Goal: Task Accomplishment & Management: Manage account settings

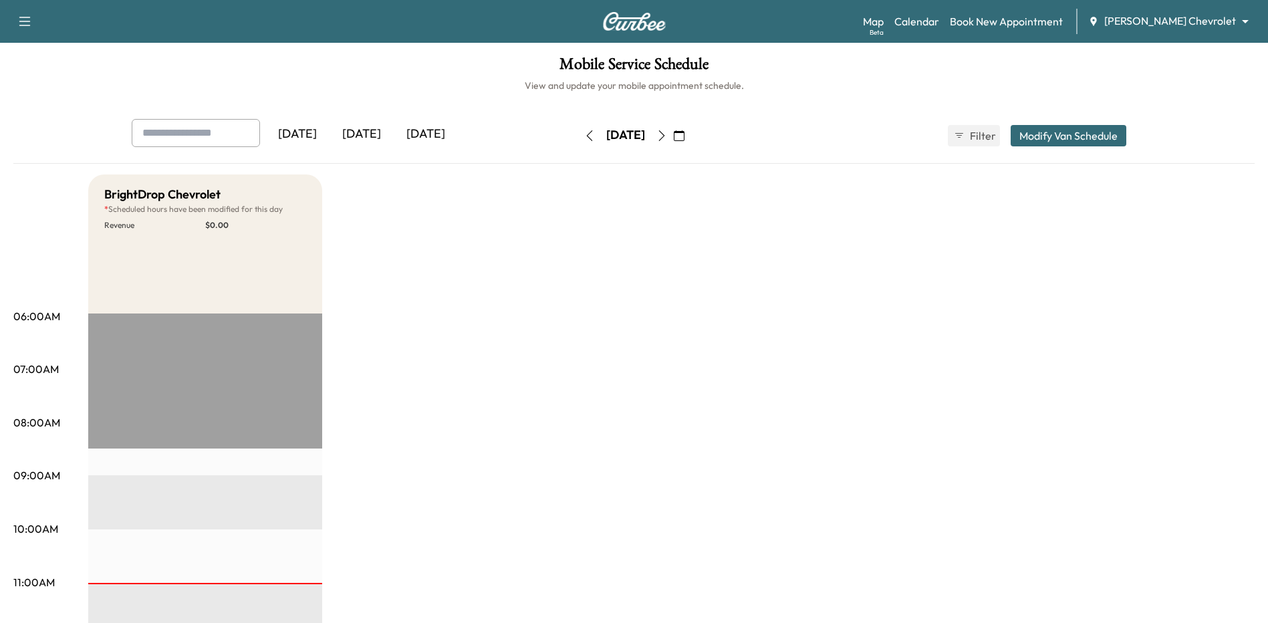
click at [667, 136] on icon "button" at bounding box center [661, 135] width 11 height 11
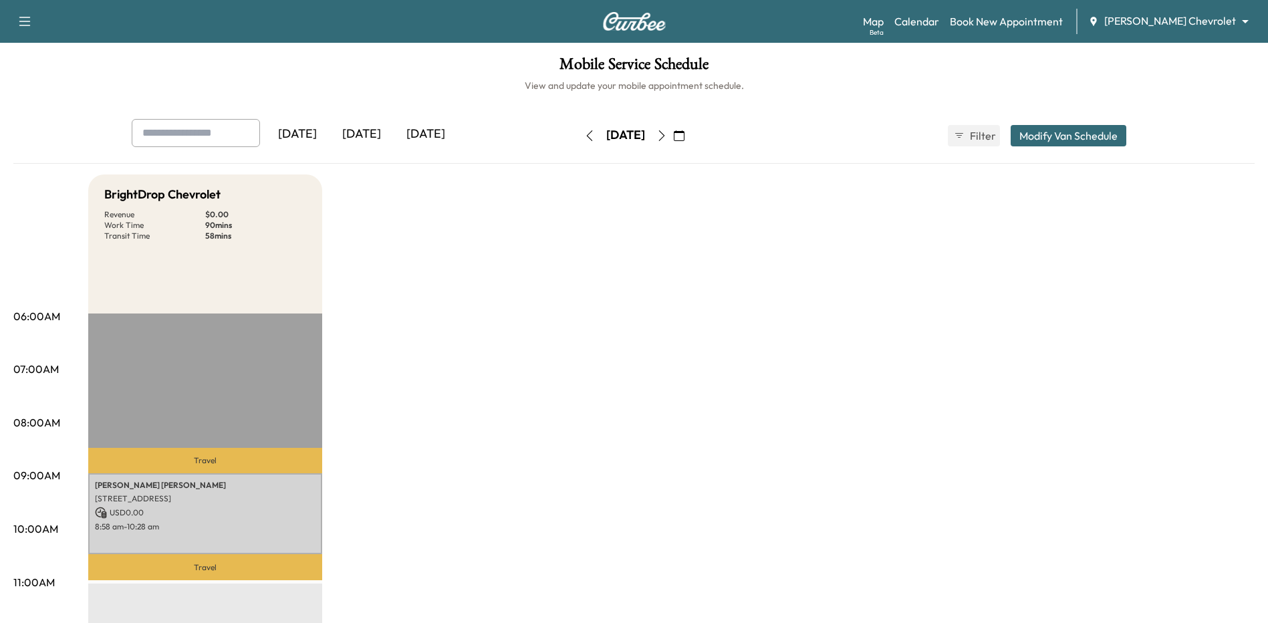
click at [586, 135] on icon "button" at bounding box center [589, 135] width 6 height 11
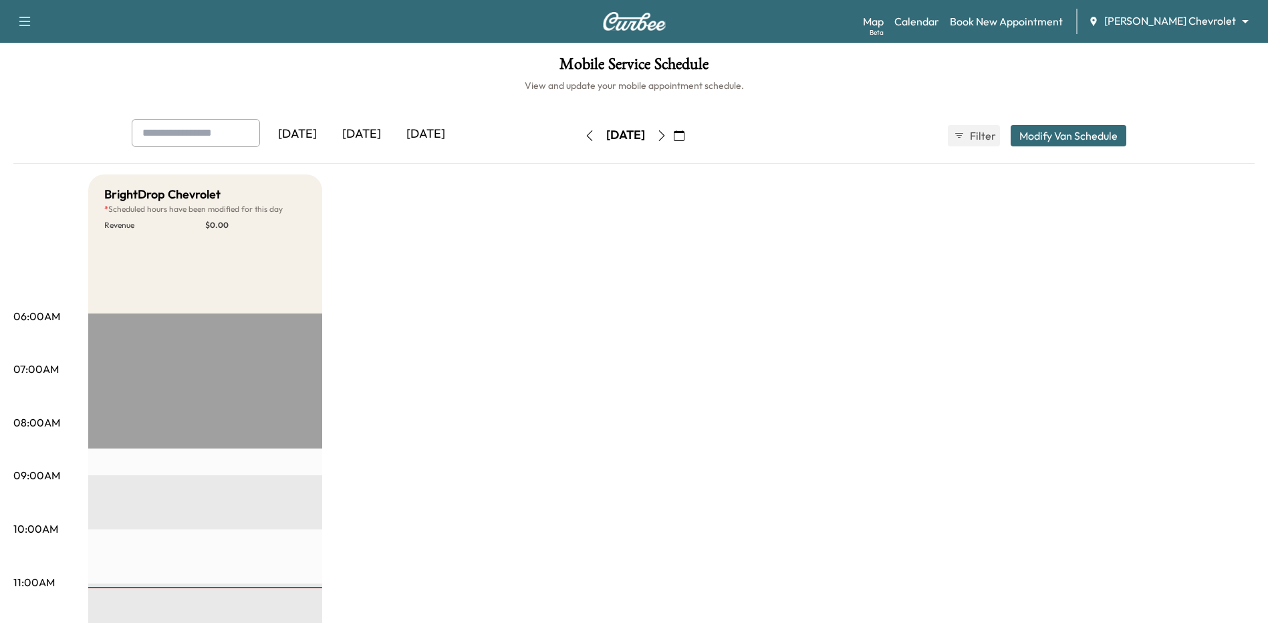
click at [586, 135] on icon "button" at bounding box center [589, 135] width 6 height 11
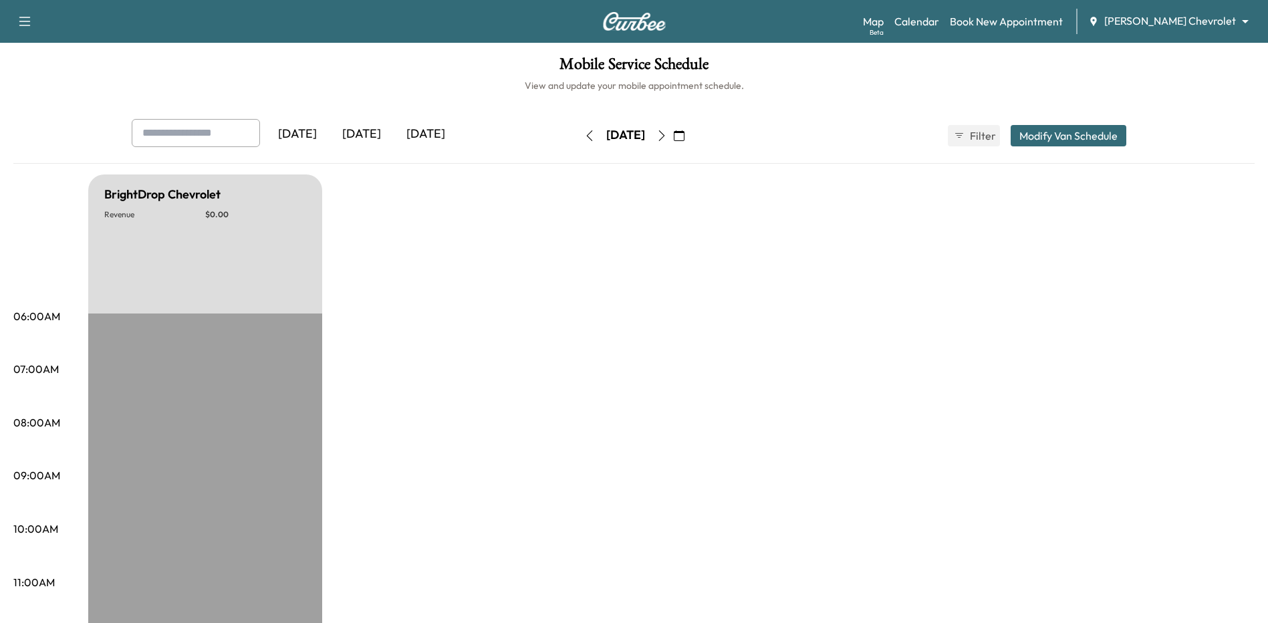
click at [578, 135] on button "button" at bounding box center [589, 135] width 23 height 21
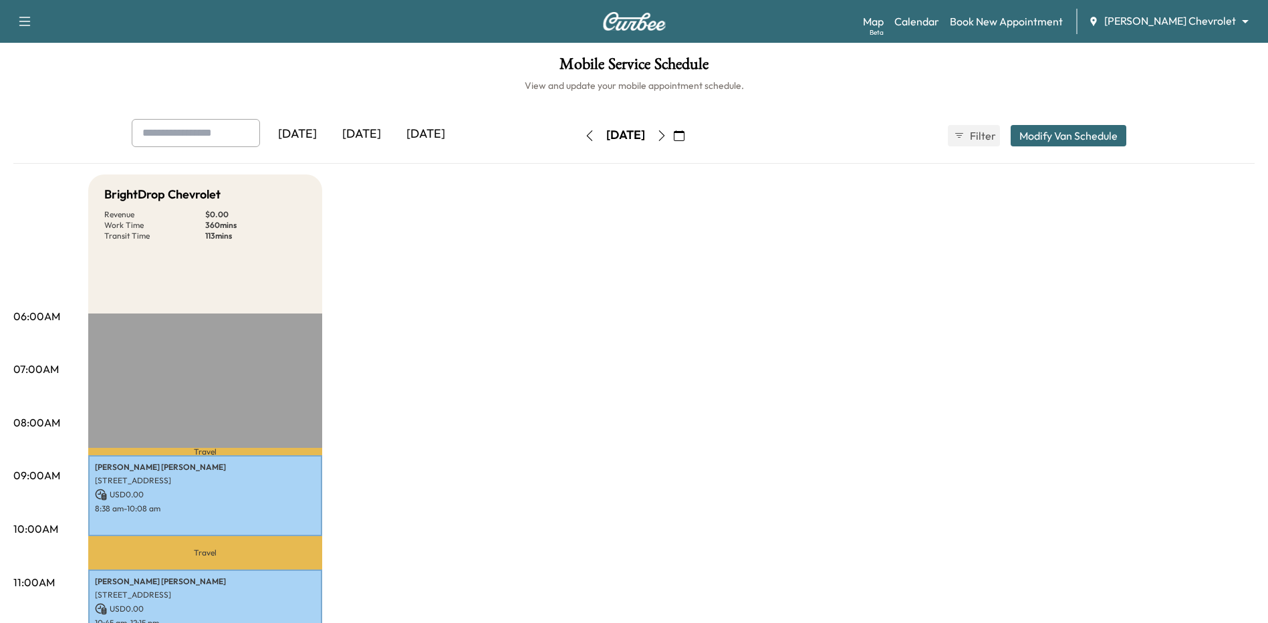
click at [673, 125] on button "button" at bounding box center [661, 135] width 23 height 21
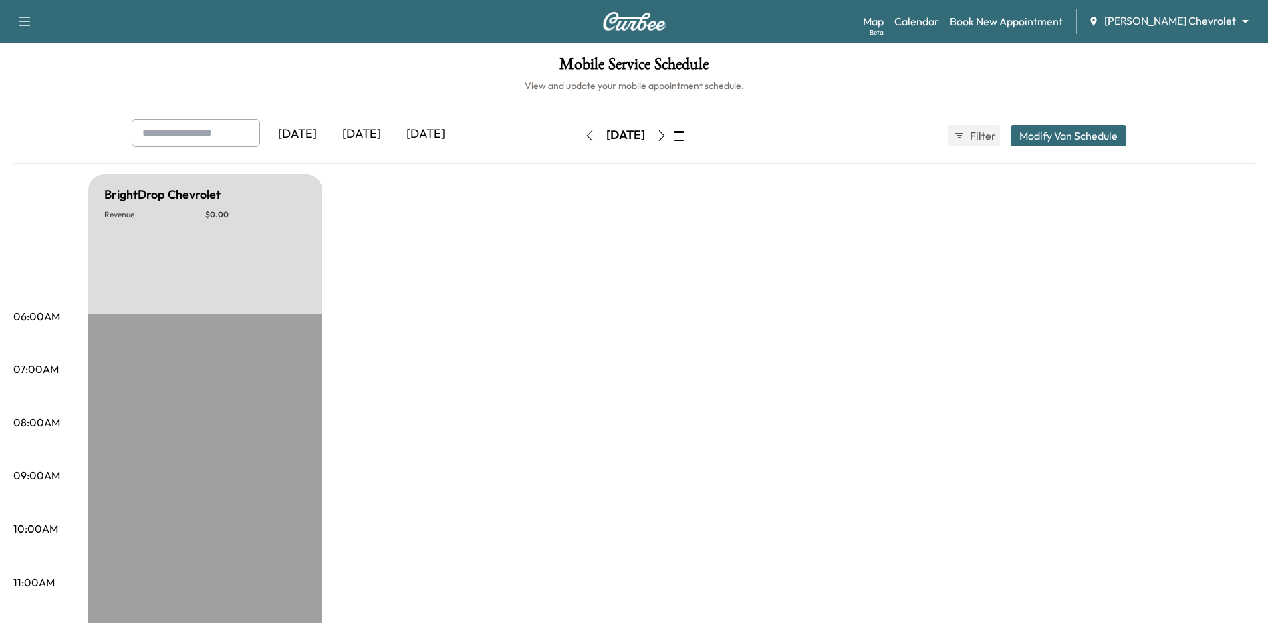
click at [664, 134] on icon "button" at bounding box center [661, 135] width 6 height 11
click at [667, 134] on icon "button" at bounding box center [661, 135] width 11 height 11
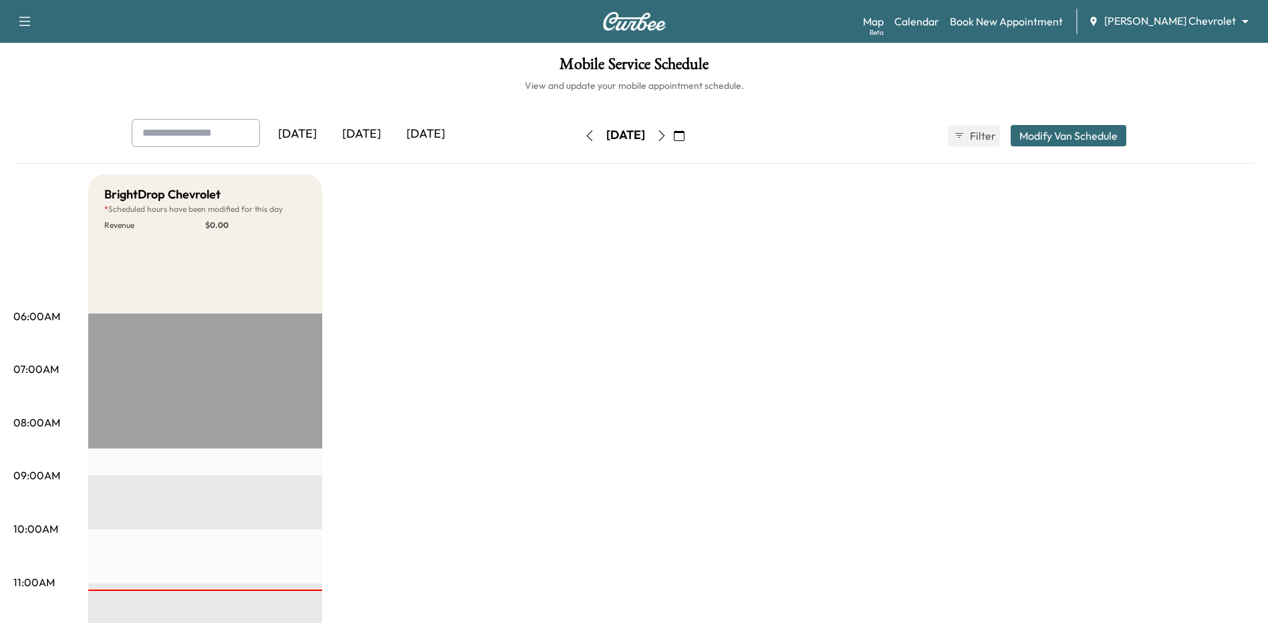
click at [667, 136] on icon "button" at bounding box center [661, 135] width 11 height 11
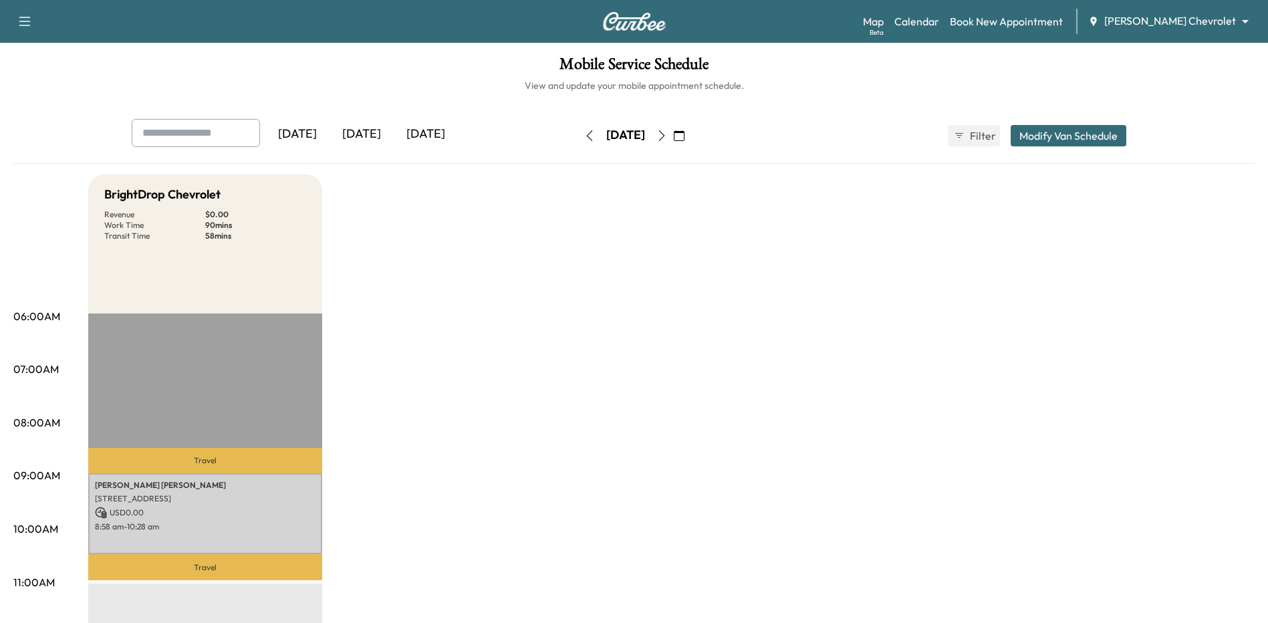
click at [667, 138] on icon "button" at bounding box center [661, 135] width 11 height 11
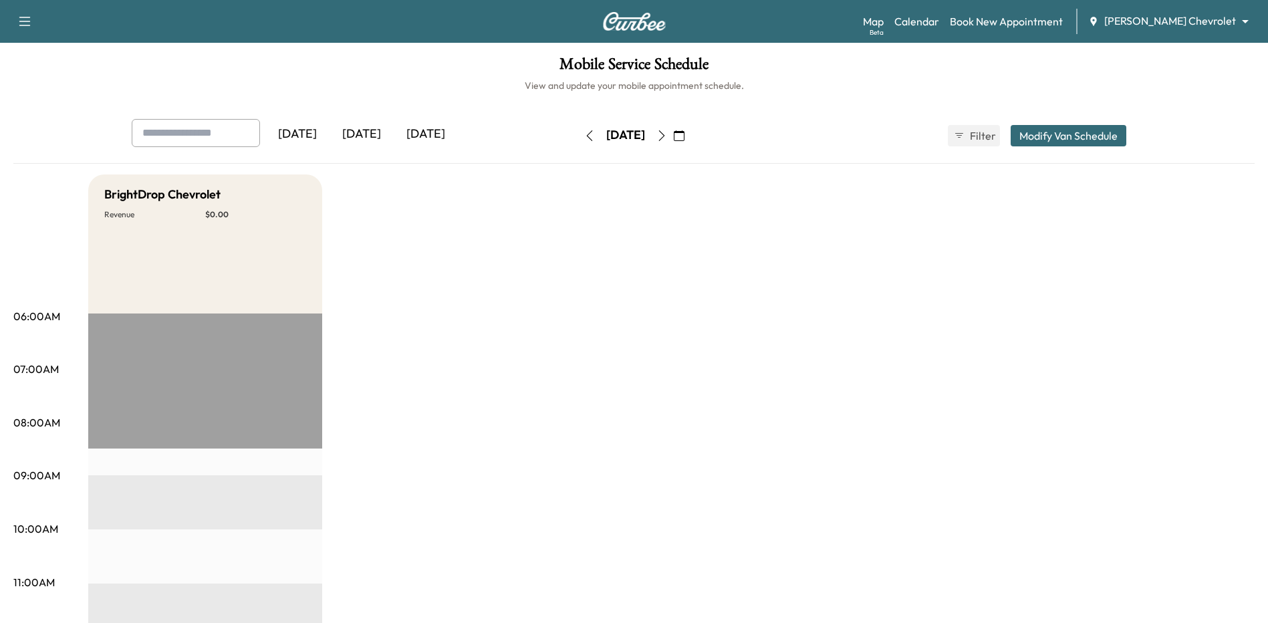
click at [667, 136] on icon "button" at bounding box center [661, 135] width 11 height 11
click at [584, 137] on icon "button" at bounding box center [589, 135] width 11 height 11
click at [584, 136] on icon "button" at bounding box center [589, 135] width 11 height 11
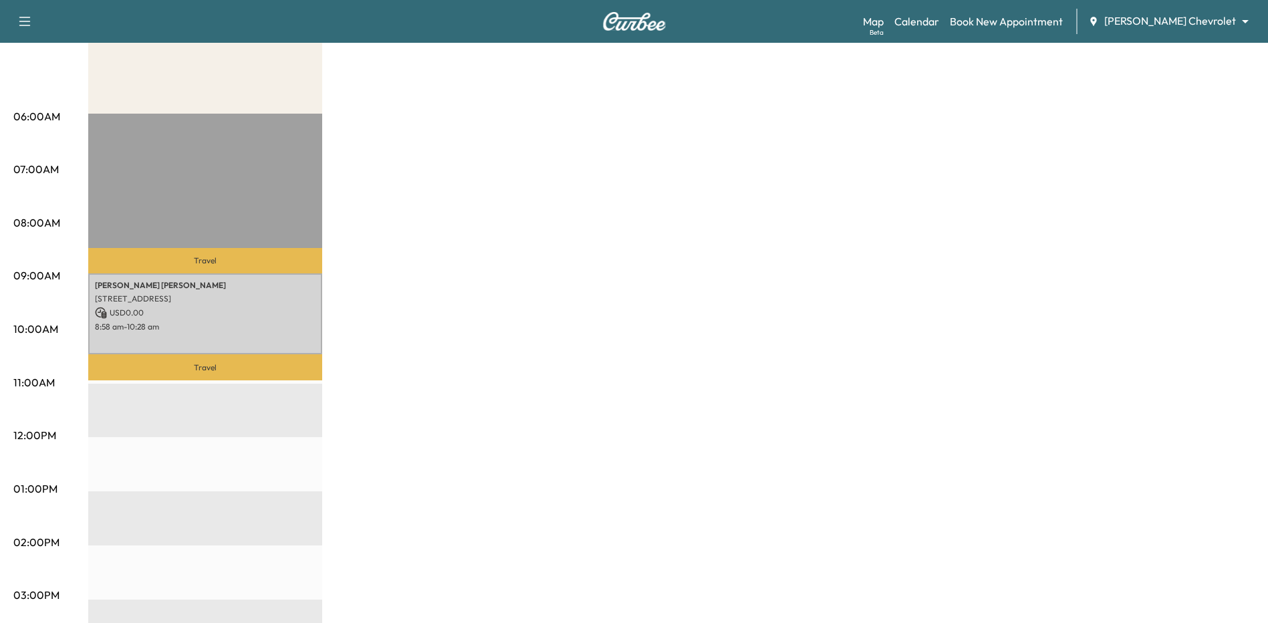
scroll to position [200, 0]
